Goal: Task Accomplishment & Management: Manage account settings

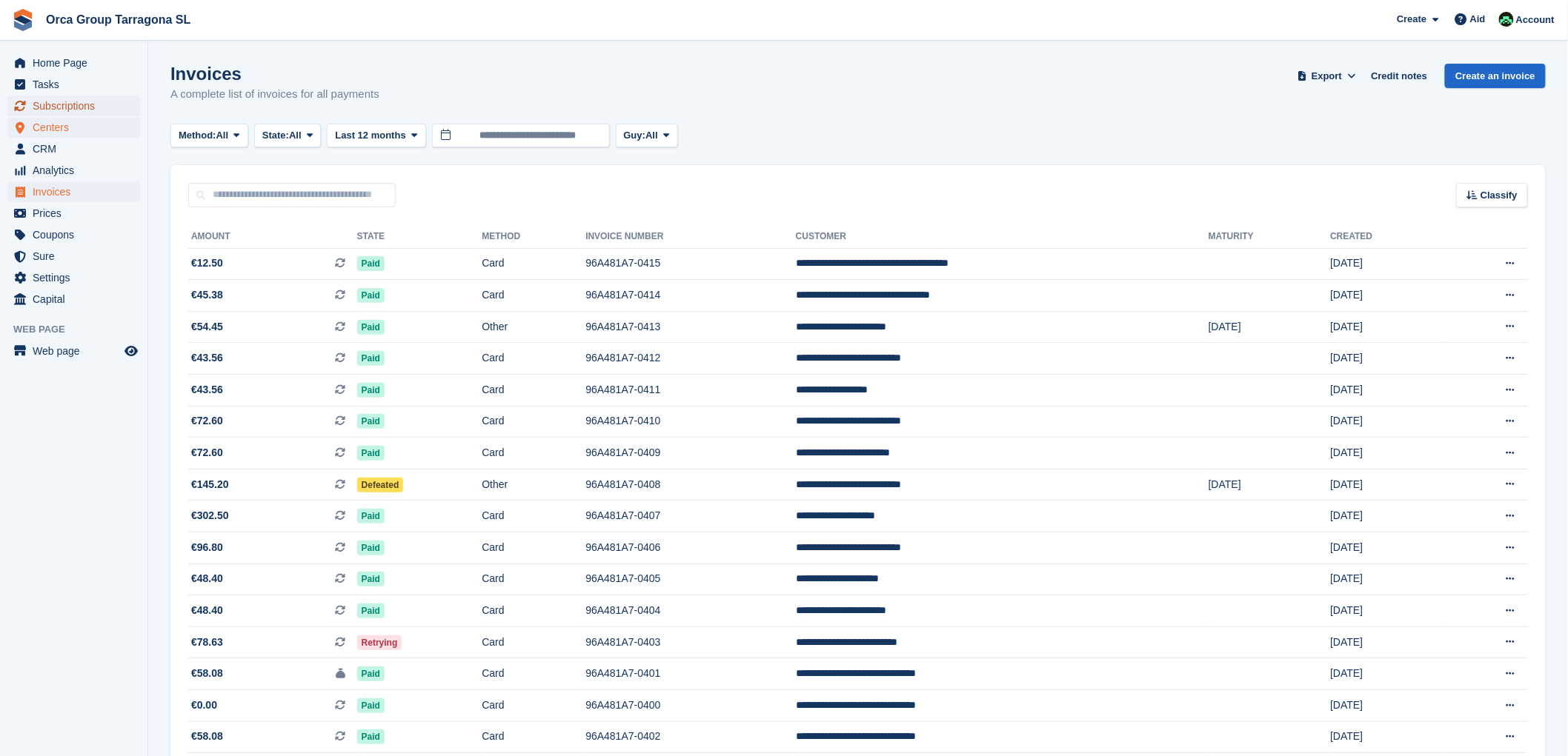
click at [71, 107] on font "Subscriptions" at bounding box center [64, 105] width 62 height 12
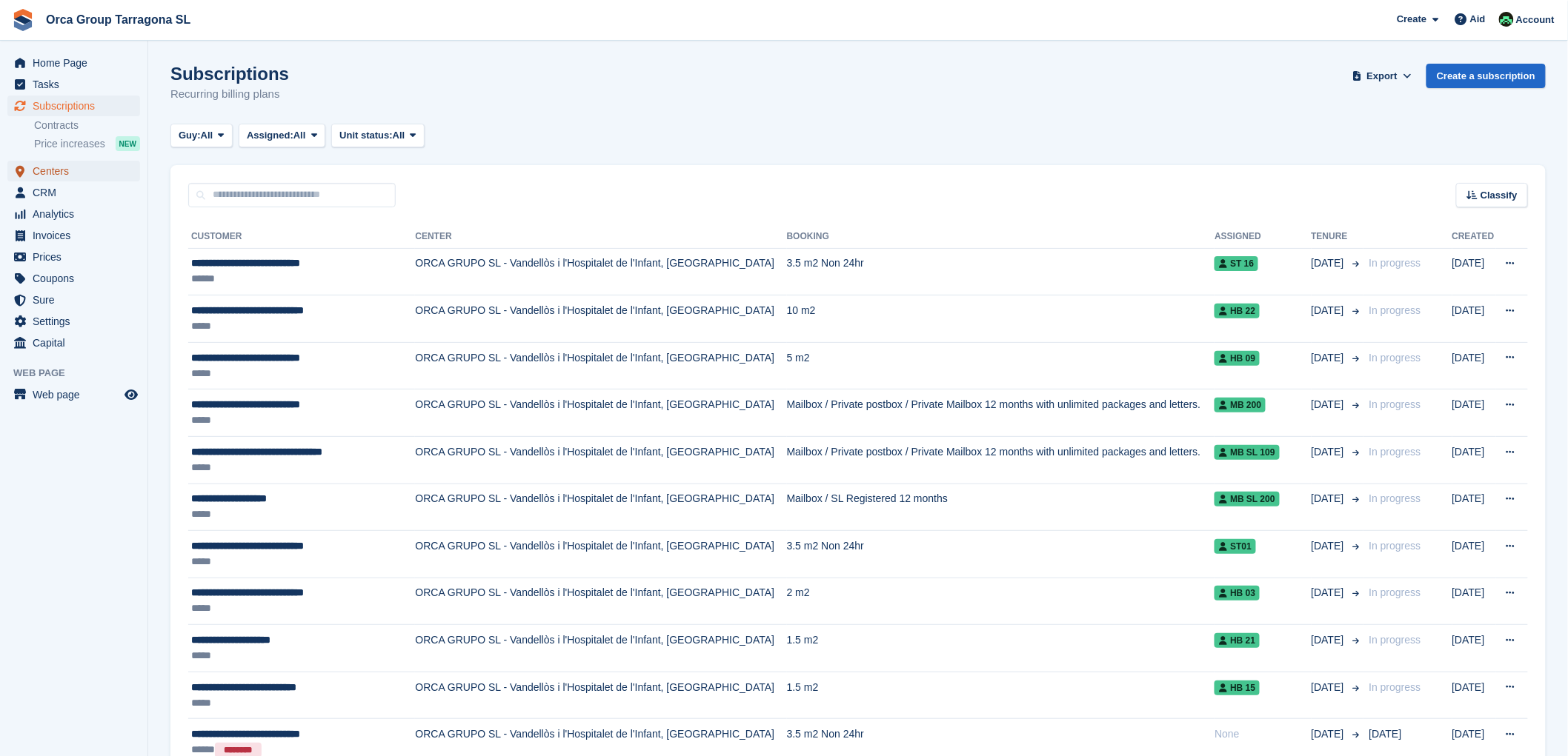
click at [60, 166] on font "Centers" at bounding box center [51, 171] width 36 height 12
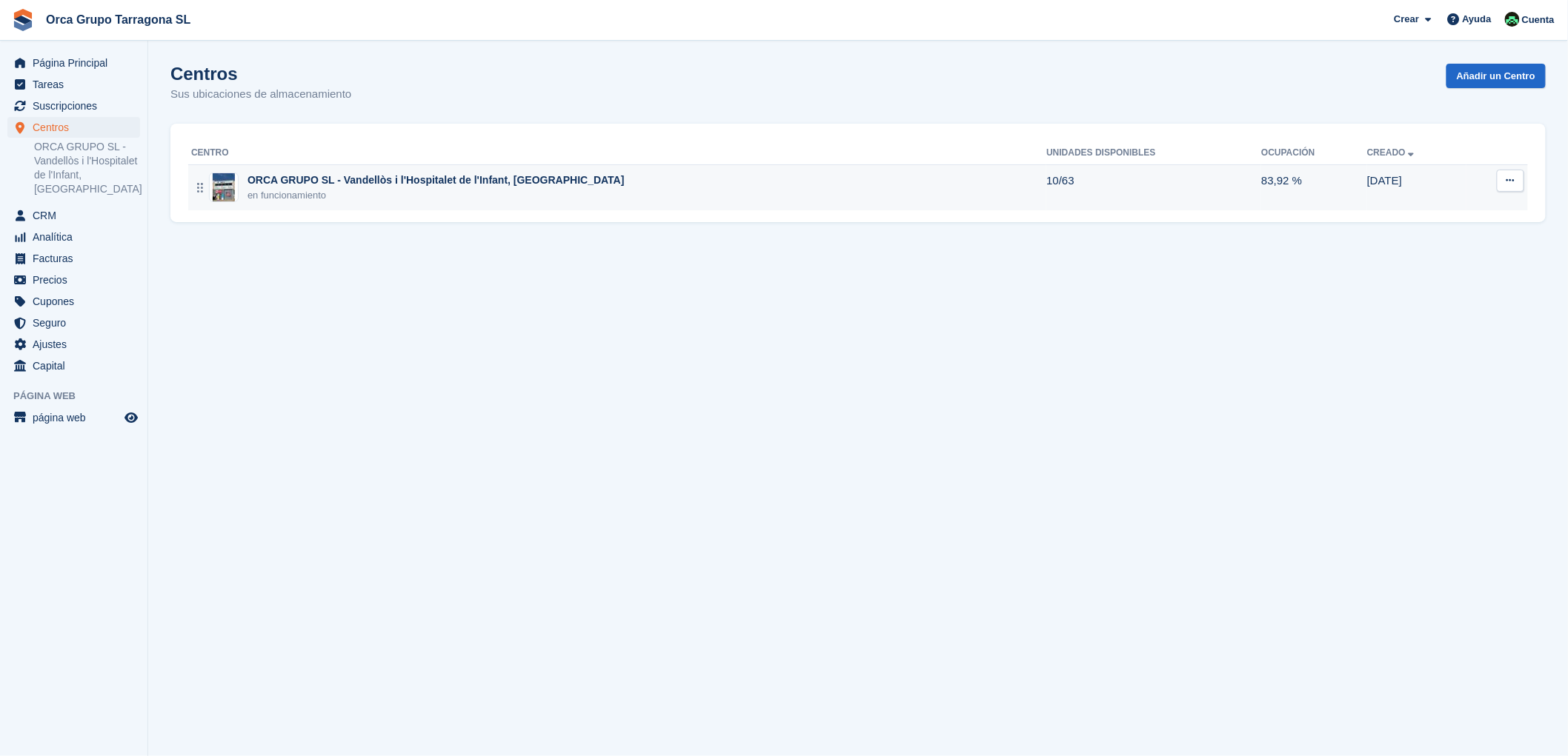
click at [308, 193] on div "en funcionamiento" at bounding box center [436, 195] width 377 height 15
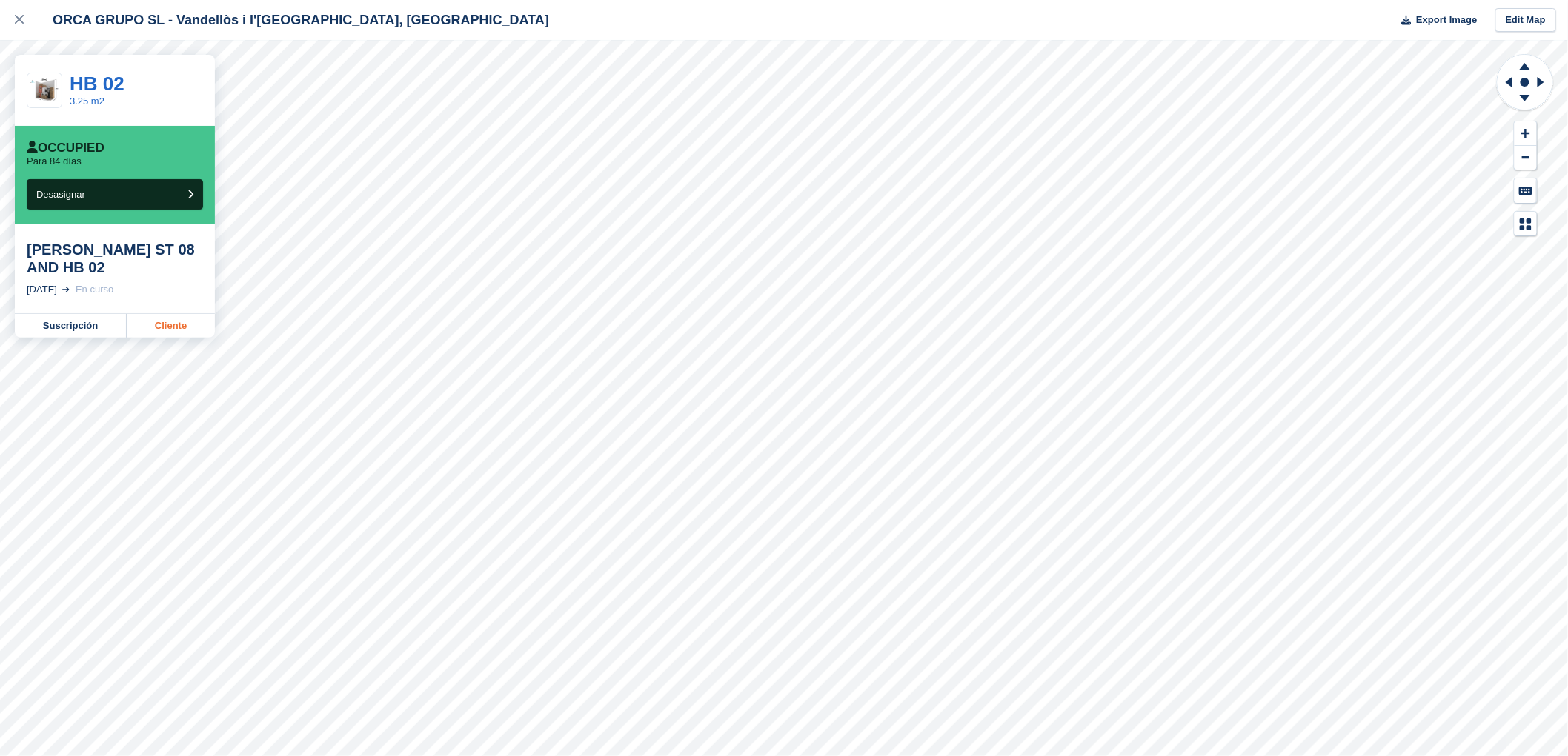
click at [164, 324] on link "Cliente" at bounding box center [171, 326] width 88 height 24
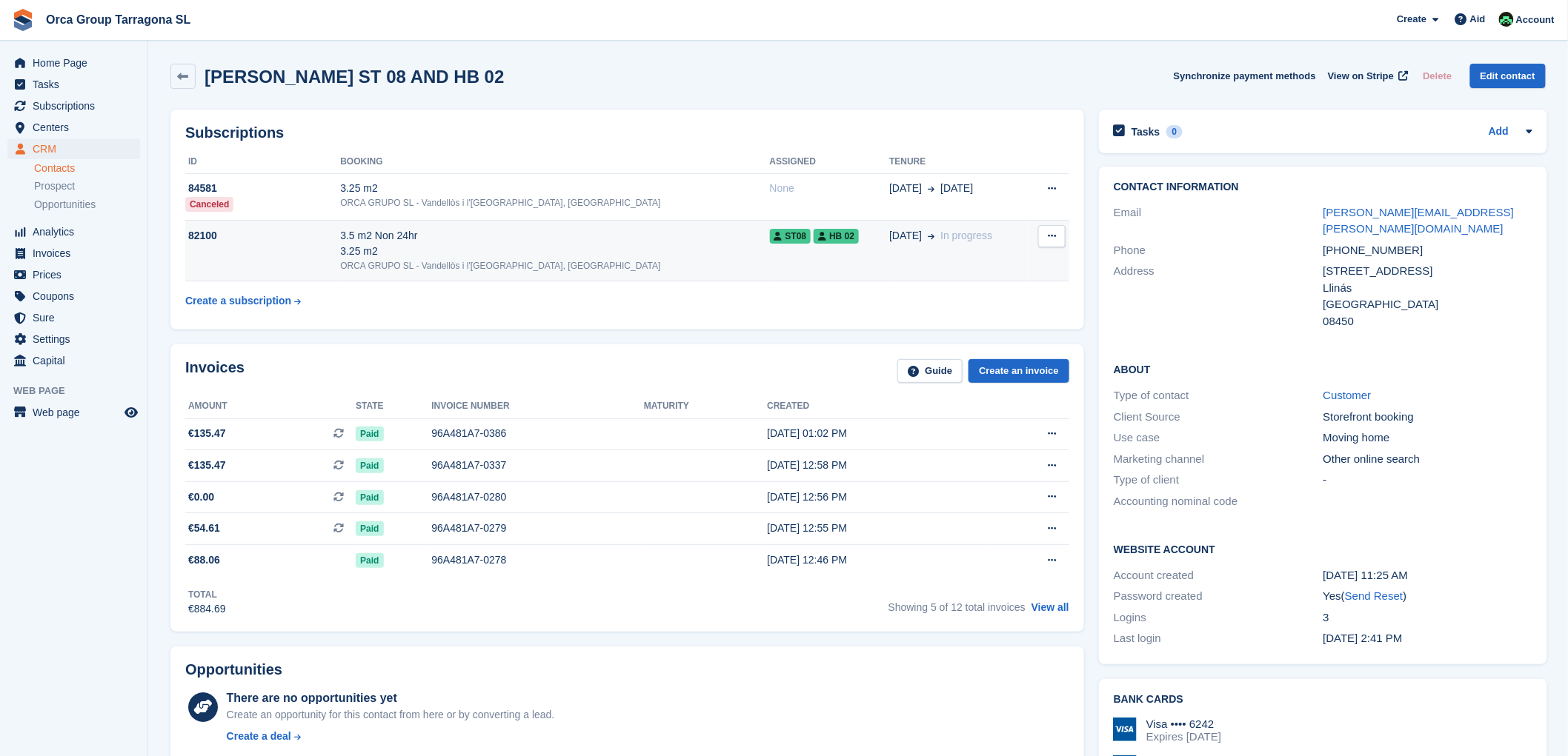
click at [1048, 233] on icon at bounding box center [1052, 236] width 8 height 10
click at [967, 269] on font "Unsubscribe" at bounding box center [967, 265] width 63 height 12
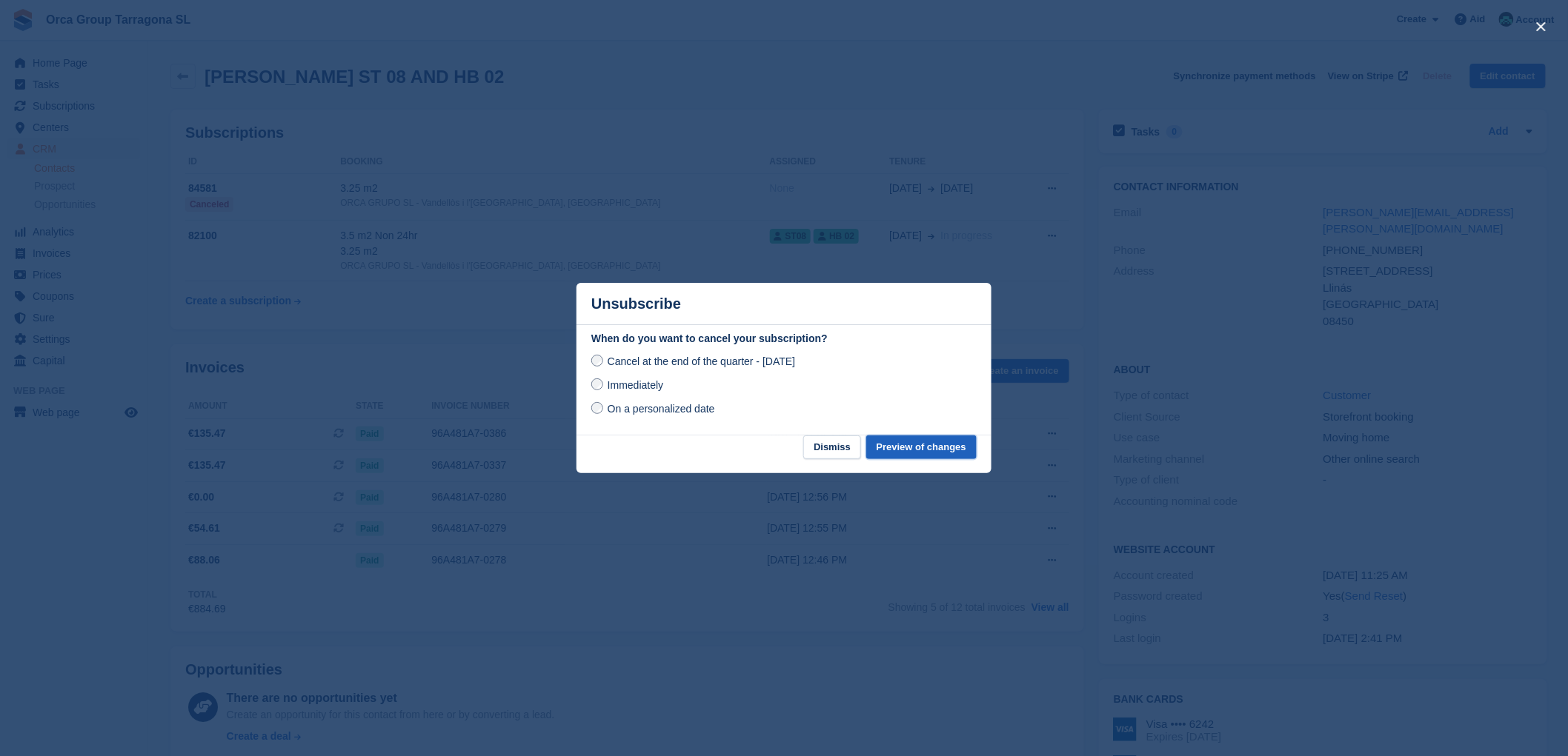
click at [920, 450] on font "Preview of changes" at bounding box center [921, 447] width 90 height 11
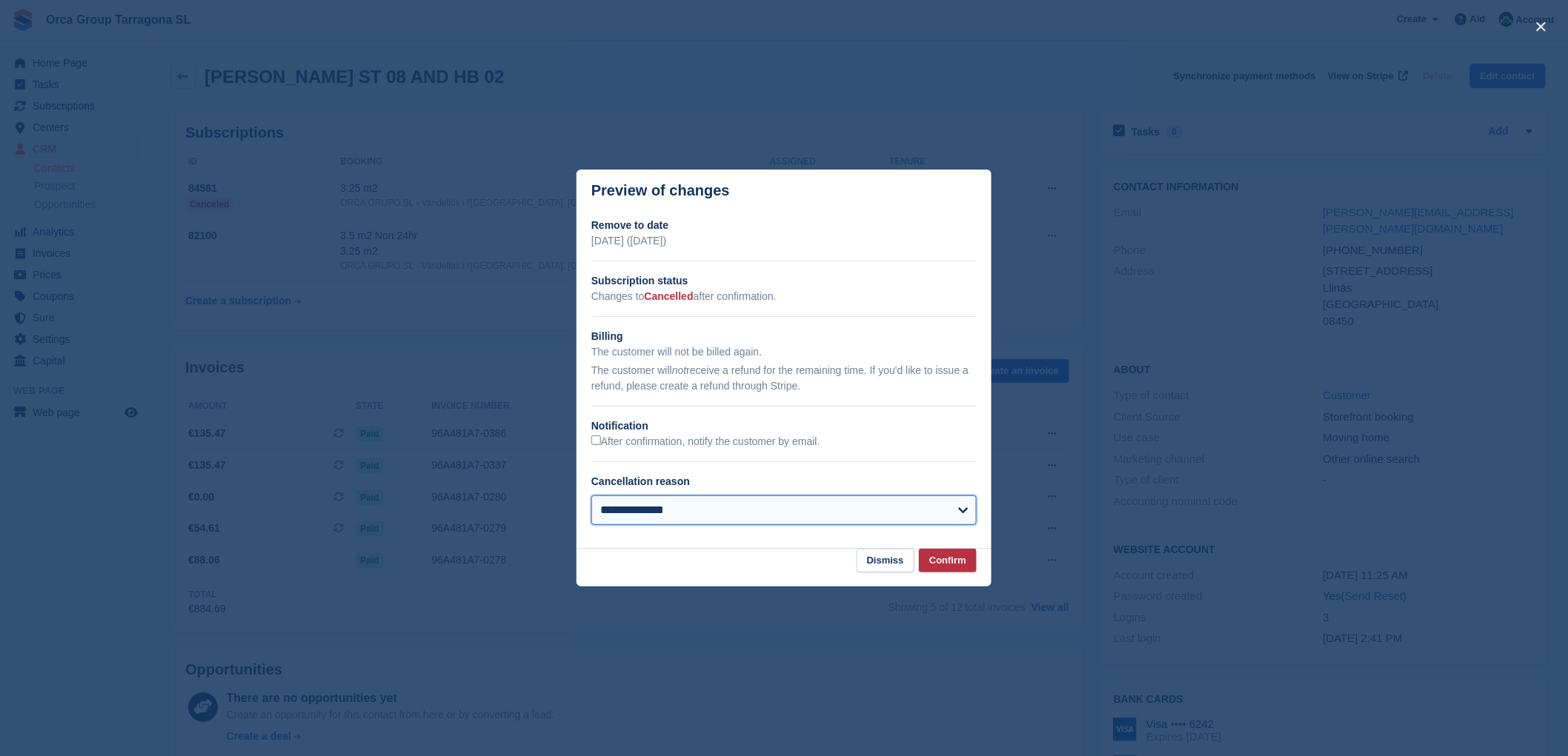
click at [960, 509] on select "**********" at bounding box center [784, 510] width 385 height 29
select select "**********"
click at [591, 496] on select "**********" at bounding box center [784, 510] width 385 height 29
click at [954, 556] on font "Confirm" at bounding box center [947, 561] width 37 height 11
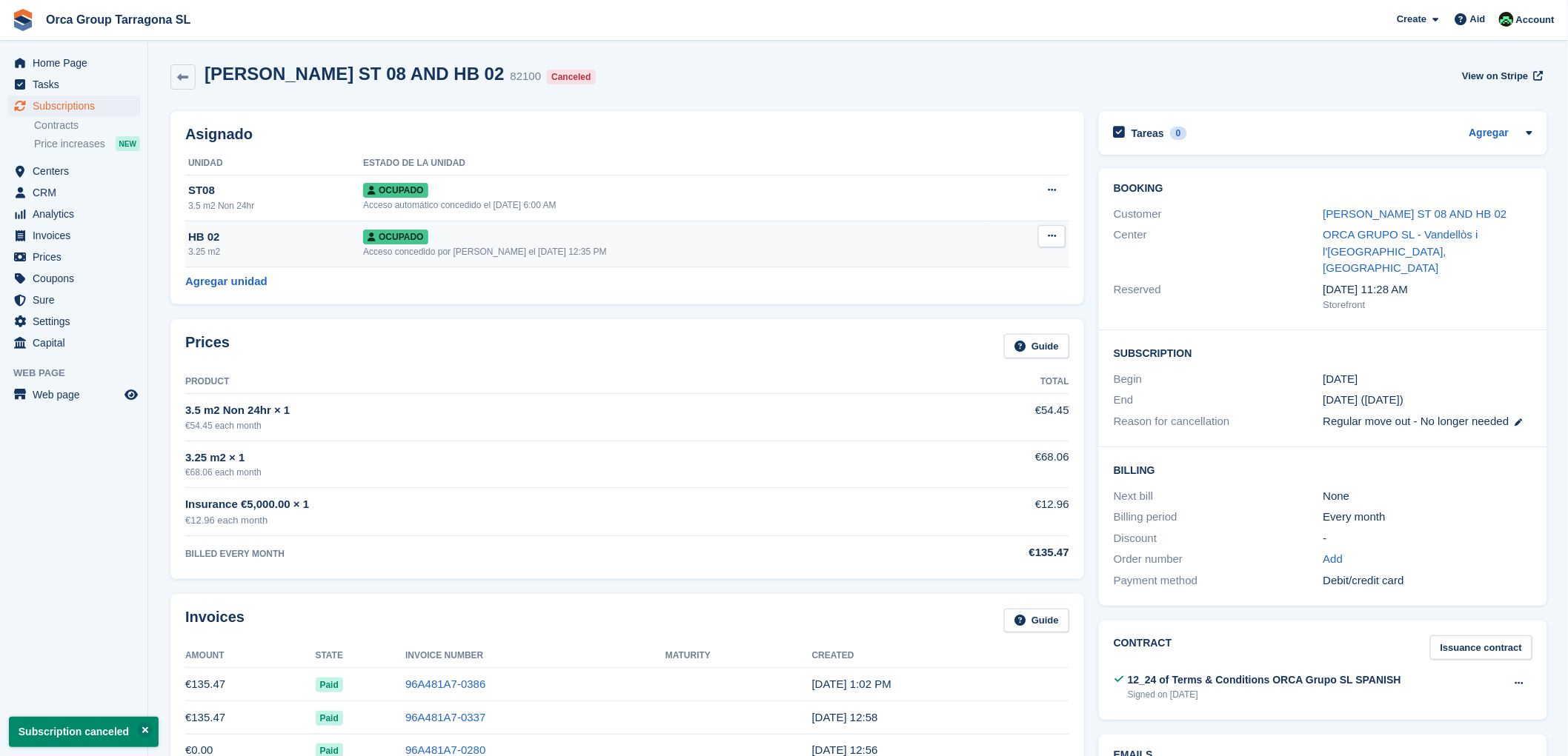
click at [1055, 238] on button at bounding box center [1052, 236] width 28 height 22
click at [975, 319] on p "Desasignar" at bounding box center [995, 317] width 129 height 20
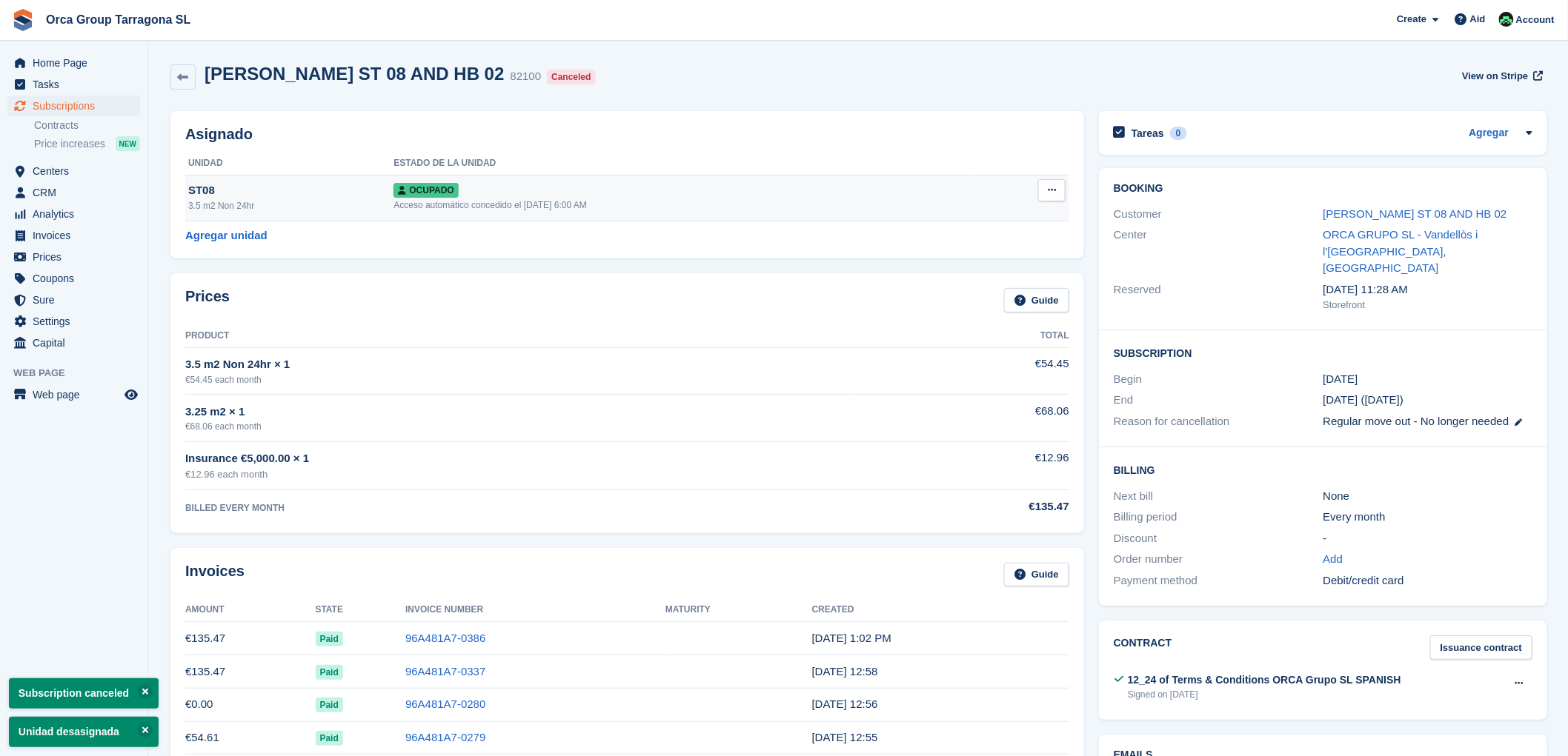
click at [1045, 188] on button at bounding box center [1052, 190] width 28 height 22
click at [980, 270] on p "Desasignar" at bounding box center [995, 270] width 129 height 20
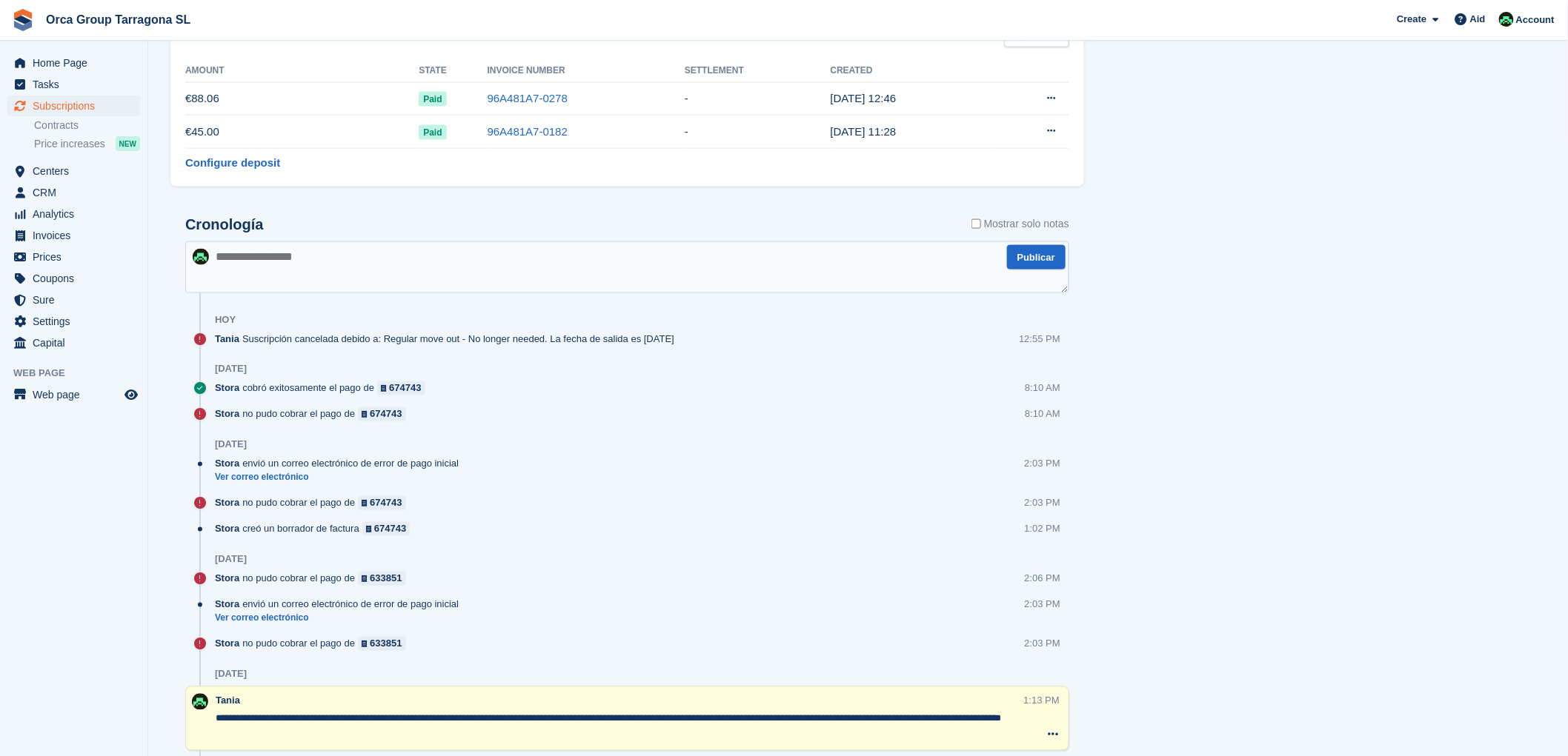
scroll to position [576, 0]
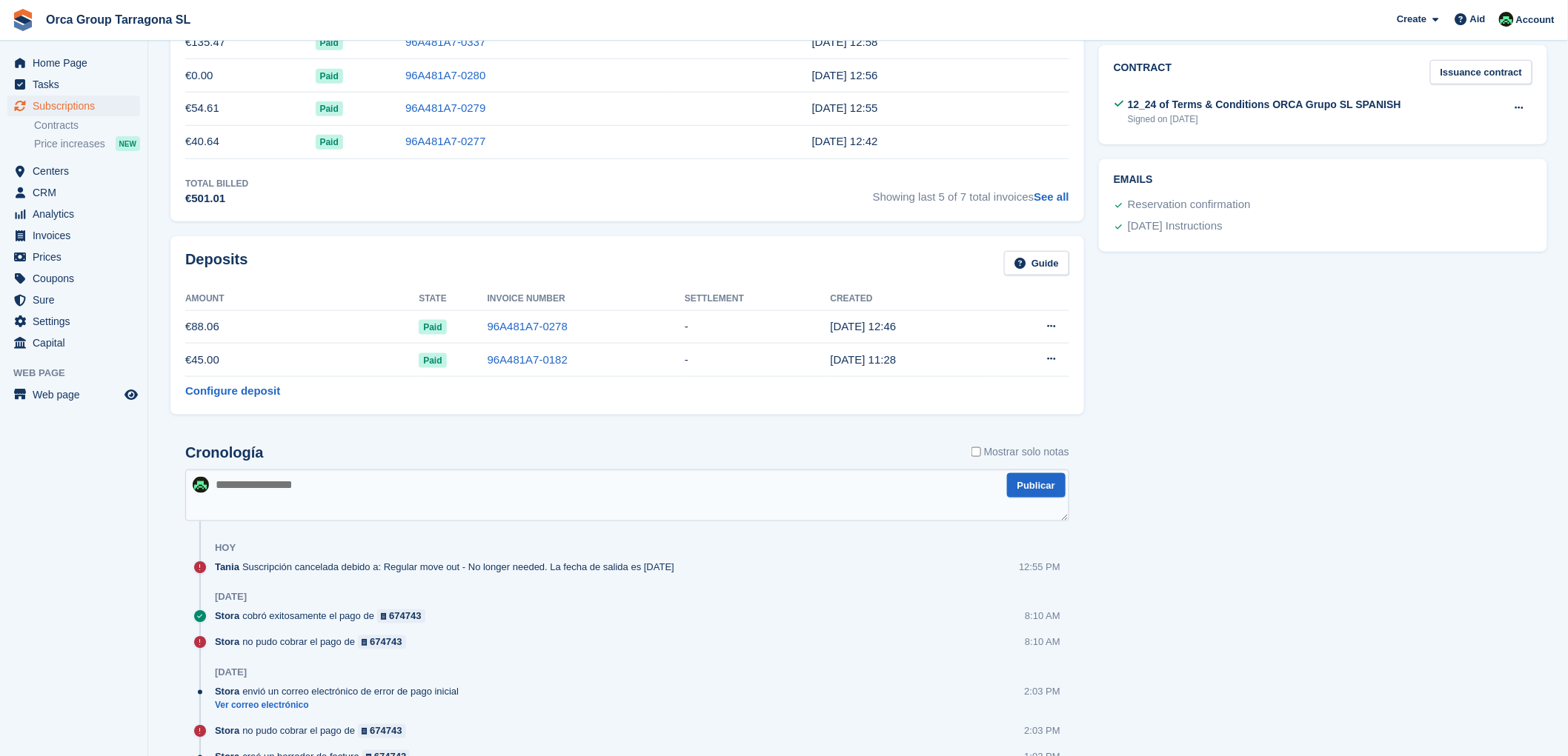
click at [242, 499] on textarea at bounding box center [627, 496] width 884 height 52
type textarea "**********"
click at [1043, 491] on button "Publicar" at bounding box center [1036, 486] width 59 height 24
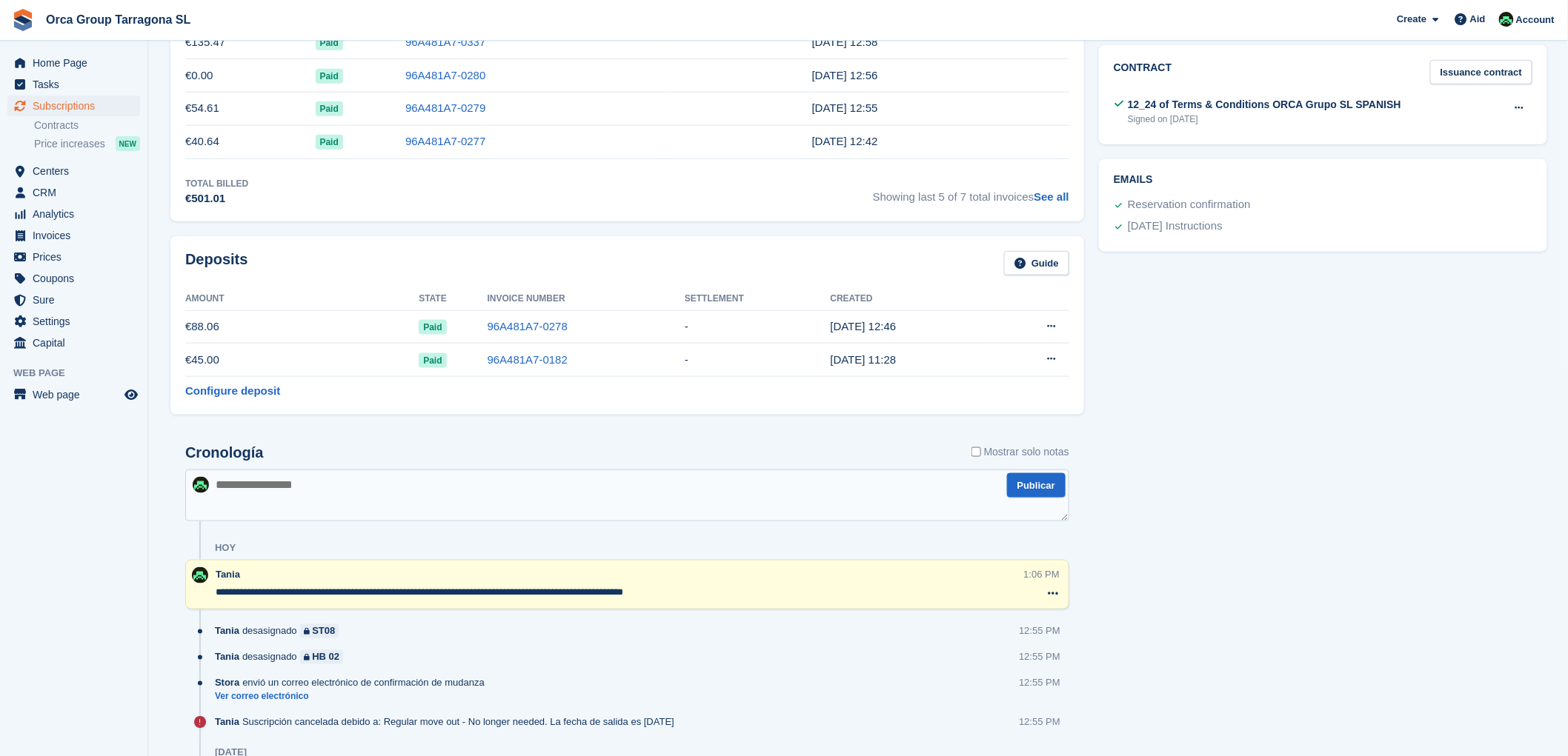
click at [1266, 464] on div "Tareas 0 Agregar No hay tareas relacionadas con la suscripción #82100 Booking C…" at bounding box center [1322, 652] width 463 height 2249
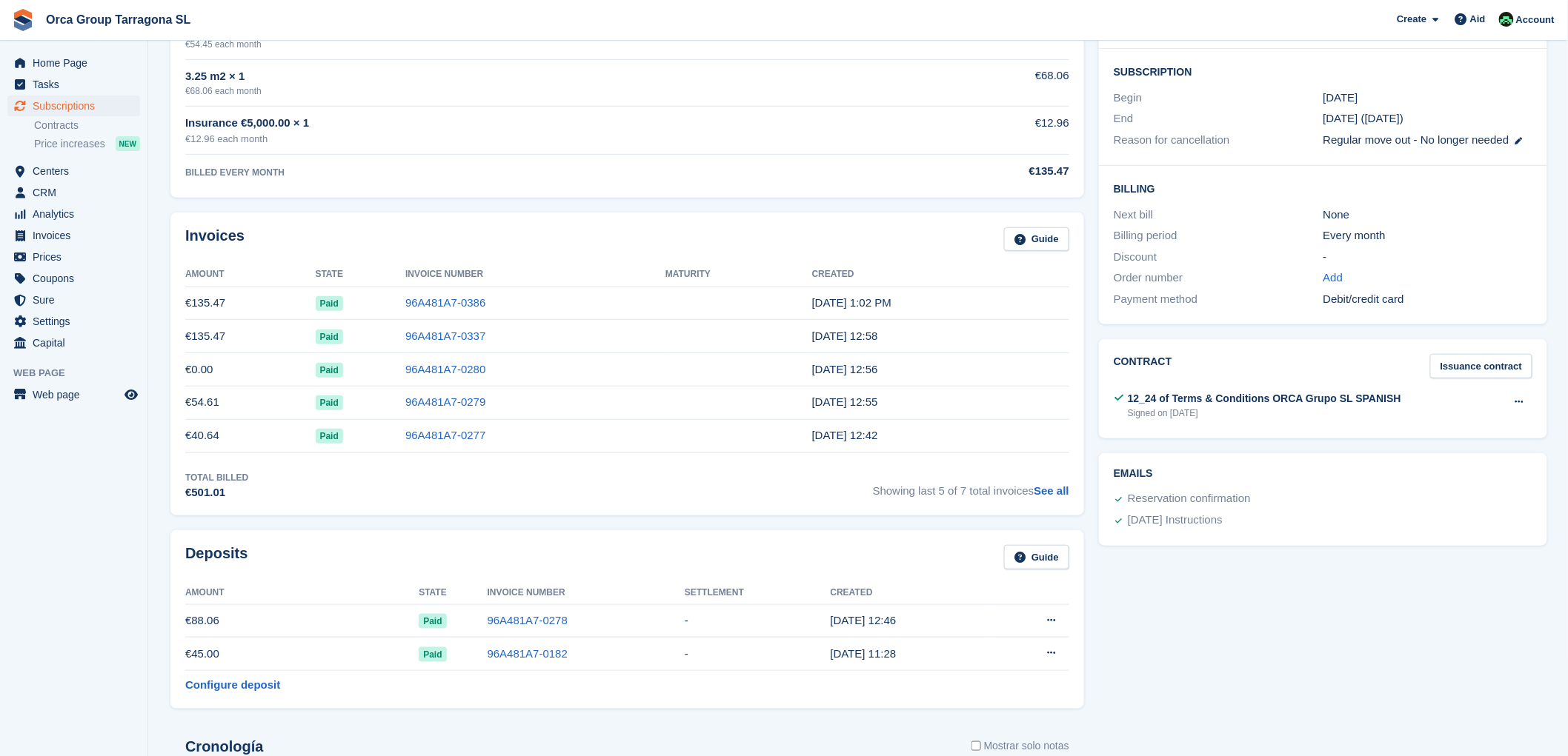
scroll to position [0, 0]
